Goal: Information Seeking & Learning: Find specific page/section

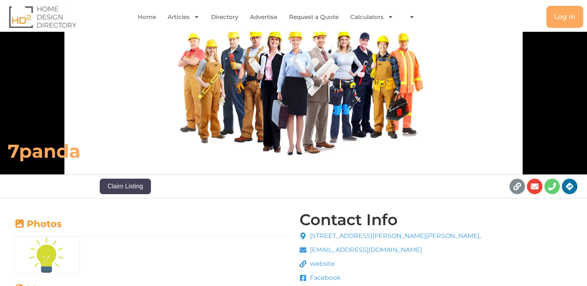
scroll to position [116, 0]
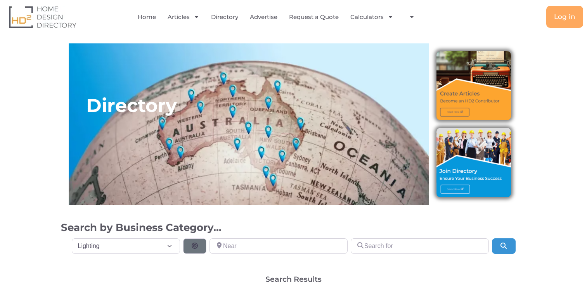
select select "699"
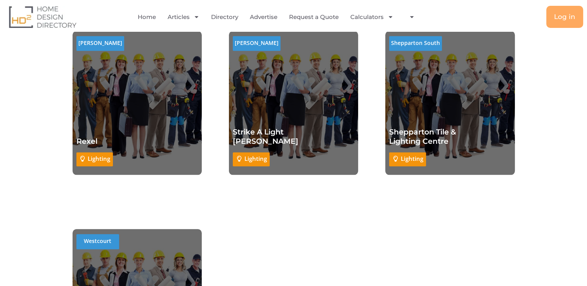
scroll to position [6823, 0]
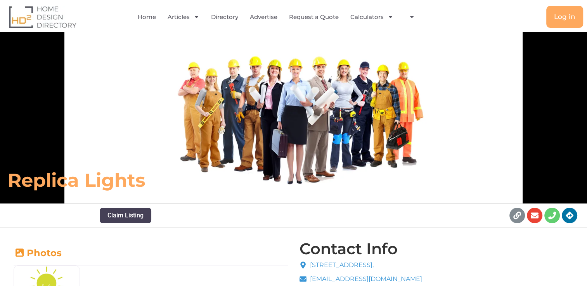
scroll to position [78, 0]
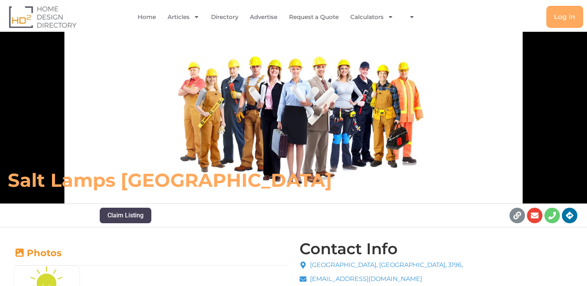
scroll to position [78, 0]
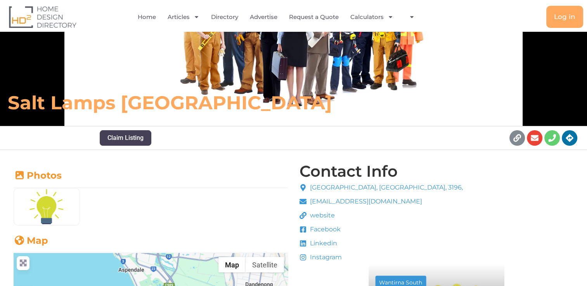
click at [317, 214] on span "website" at bounding box center [321, 215] width 27 height 9
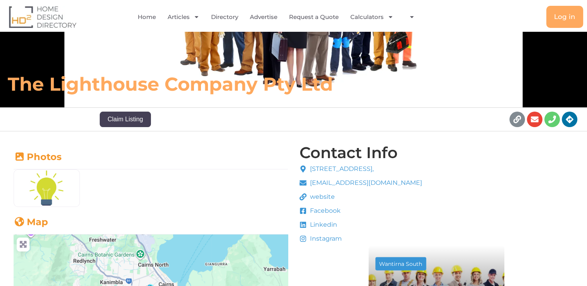
scroll to position [155, 0]
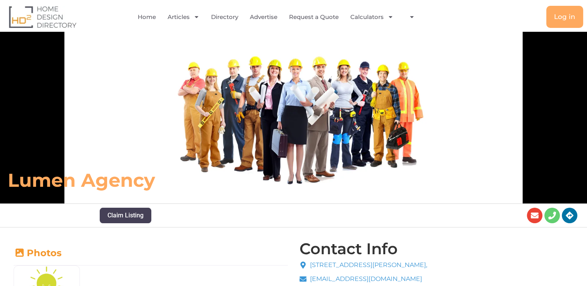
scroll to position [116, 0]
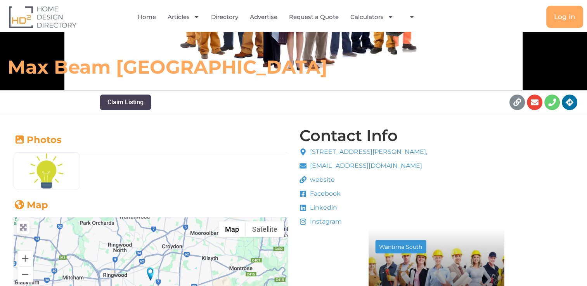
scroll to position [116, 0]
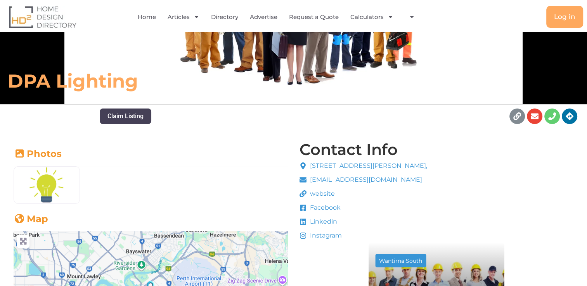
scroll to position [116, 0]
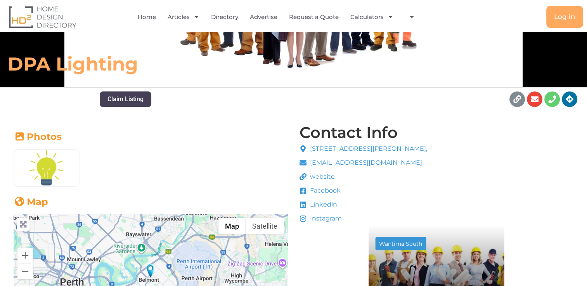
click at [326, 176] on span "website" at bounding box center [321, 176] width 27 height 9
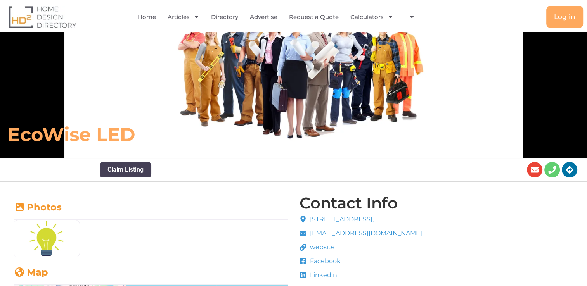
scroll to position [116, 0]
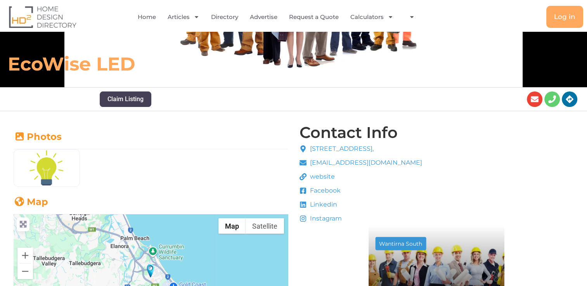
click at [319, 178] on span "website" at bounding box center [321, 176] width 27 height 9
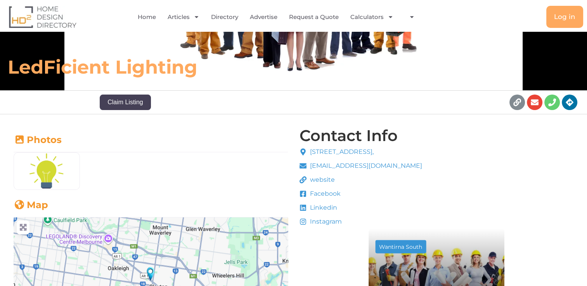
scroll to position [116, 0]
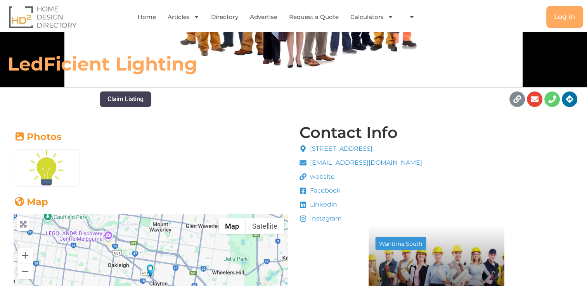
click at [317, 176] on span "website" at bounding box center [321, 176] width 27 height 9
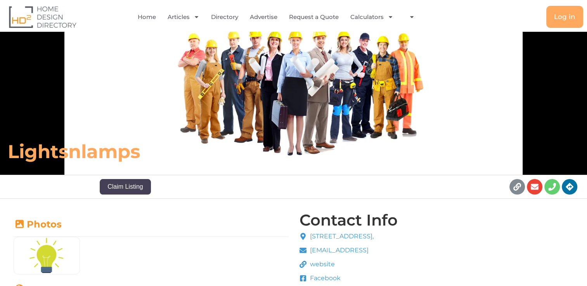
scroll to position [116, 0]
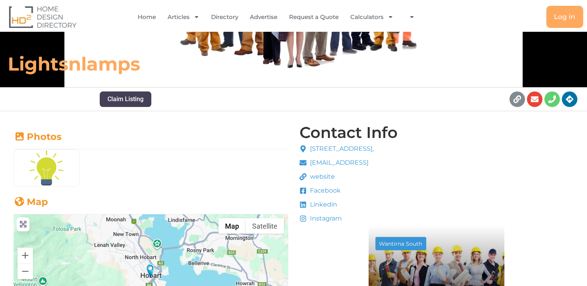
click at [316, 179] on span "website" at bounding box center [321, 176] width 27 height 9
